Goal: Task Accomplishment & Management: Use online tool/utility

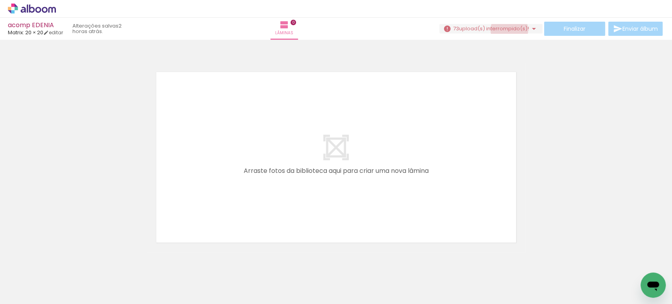
click at [506, 30] on span "upload(s) interrompido(s)!" at bounding box center [494, 28] width 70 height 7
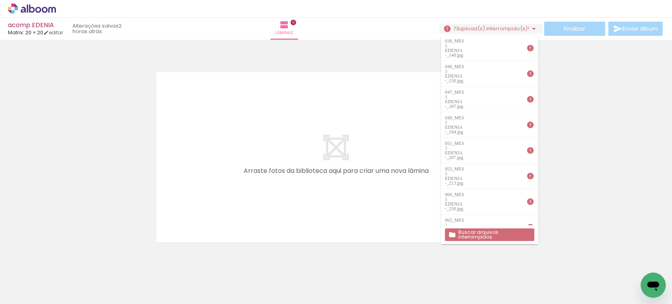
click at [0, 0] on slot "Buscar arquivos interrompidos" at bounding box center [0, 0] width 0 height 0
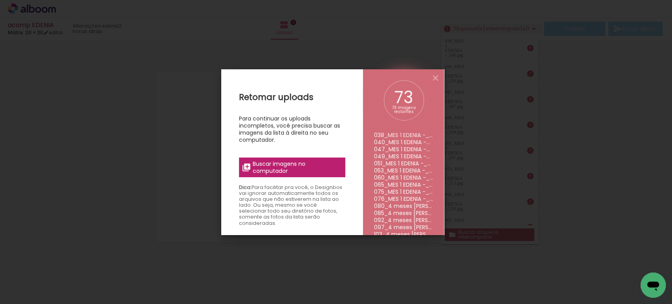
click at [294, 169] on span "Buscar imagens no computador" at bounding box center [297, 167] width 88 height 14
click at [0, 0] on input "file" at bounding box center [0, 0] width 0 height 0
click at [277, 167] on span "Buscar imagens no computador" at bounding box center [297, 167] width 88 height 14
click at [0, 0] on input "file" at bounding box center [0, 0] width 0 height 0
click at [435, 77] on iron-icon at bounding box center [435, 77] width 9 height 9
